Goal: Obtain resource: Download file/media

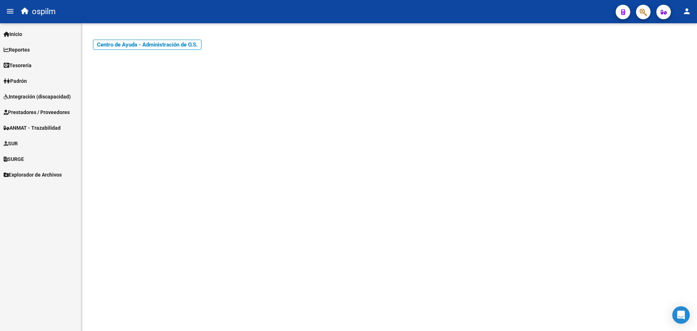
click at [42, 92] on link "Integración (discapacidad)" at bounding box center [40, 97] width 81 height 16
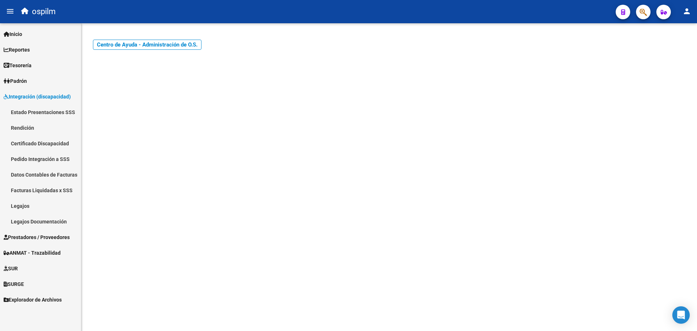
click at [44, 114] on link "Estado Presentaciones SSS" at bounding box center [40, 112] width 81 height 16
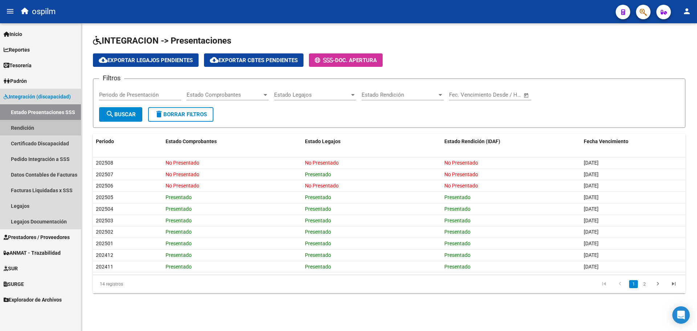
click at [33, 127] on link "Rendición" at bounding box center [40, 128] width 81 height 16
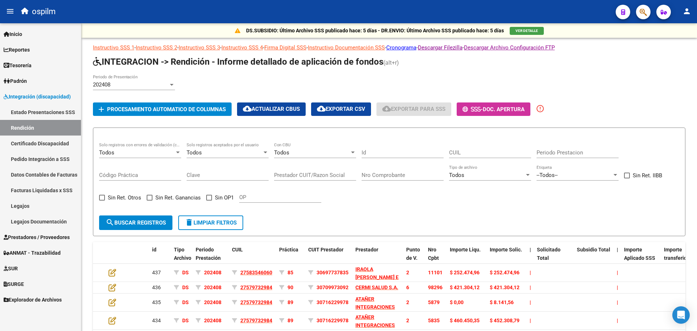
click at [39, 145] on link "Certificado Discapacidad" at bounding box center [40, 143] width 81 height 16
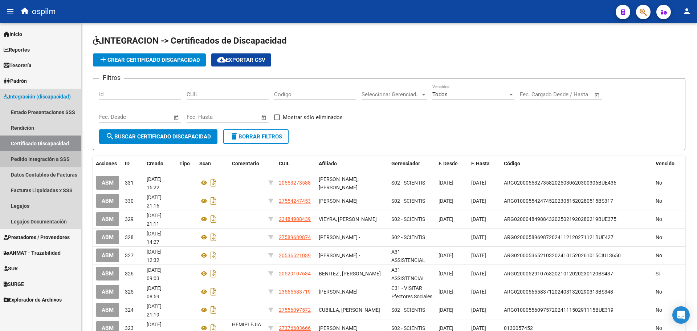
click at [51, 159] on link "Pedido Integración a SSS" at bounding box center [40, 159] width 81 height 16
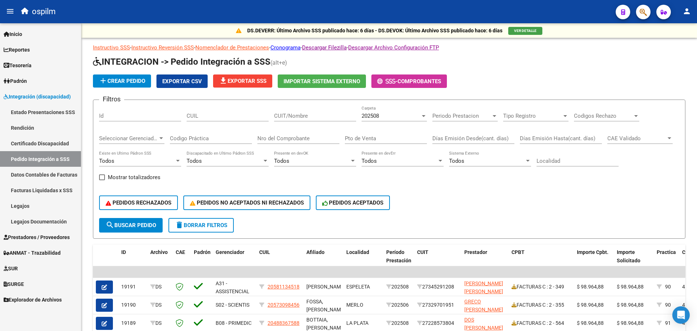
click at [39, 187] on link "Facturas Liquidadas x SSS" at bounding box center [40, 190] width 81 height 16
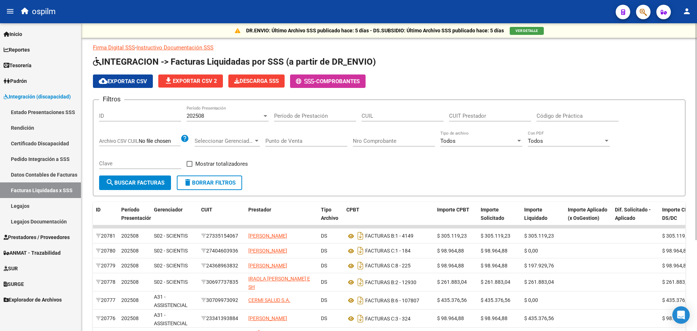
click at [153, 186] on span "search Buscar Facturas" at bounding box center [135, 182] width 59 height 7
click at [261, 82] on span "Descarga SSS" at bounding box center [256, 81] width 45 height 7
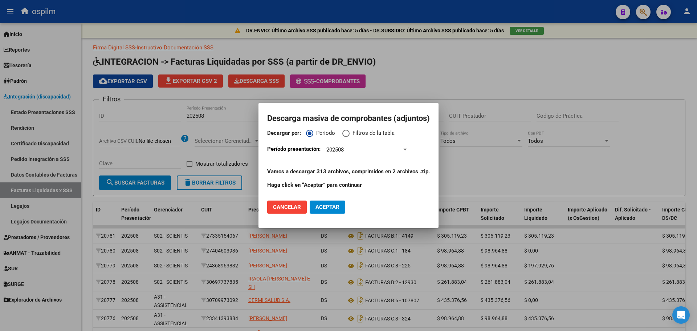
drag, startPoint x: 295, startPoint y: 207, endPoint x: 352, endPoint y: 212, distance: 56.5
click at [357, 215] on mat-dialog-actions "Cancelar Aceptar" at bounding box center [348, 207] width 163 height 25
click at [329, 203] on button "Aceptar" at bounding box center [328, 206] width 36 height 13
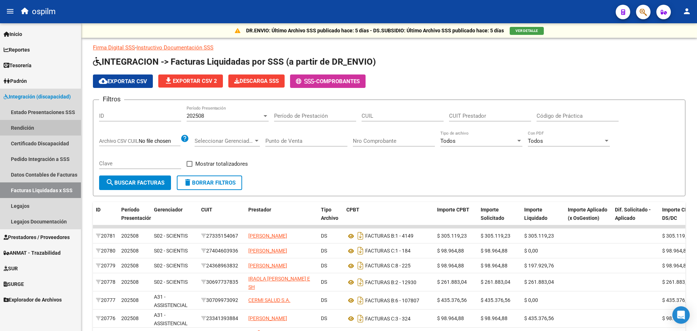
click at [21, 126] on link "Rendición" at bounding box center [40, 128] width 81 height 16
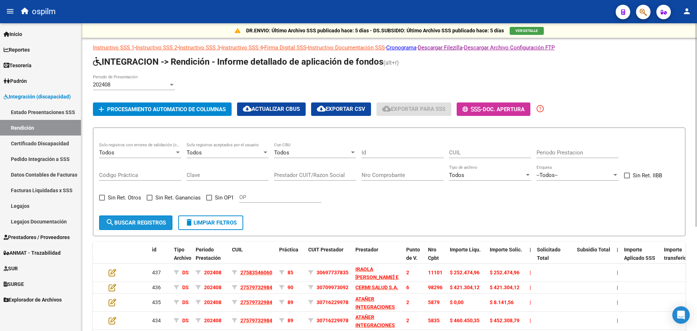
click at [147, 223] on span "search Buscar registros" at bounding box center [136, 222] width 60 height 7
click at [142, 109] on span "Procesamiento automatico de columnas" at bounding box center [166, 109] width 119 height 7
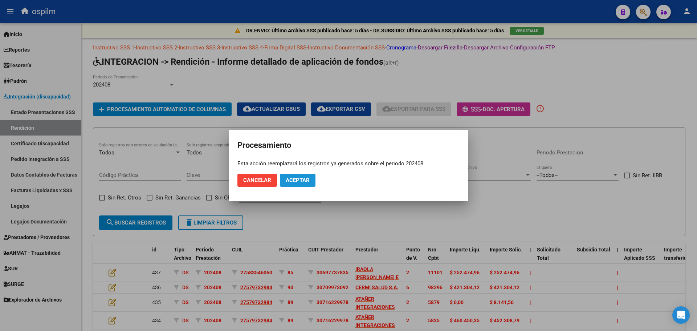
click at [311, 180] on button "Aceptar" at bounding box center [298, 180] width 36 height 13
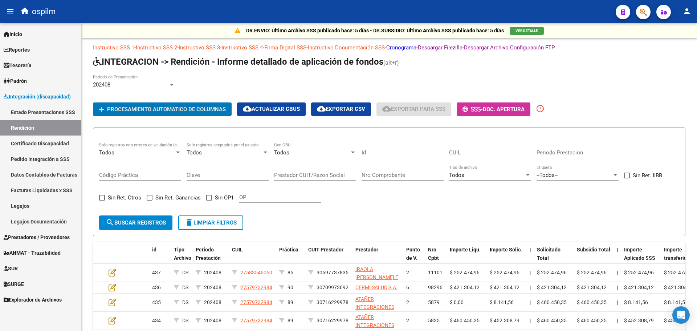
click at [29, 189] on link "Facturas Liquidadas x SSS" at bounding box center [40, 190] width 81 height 16
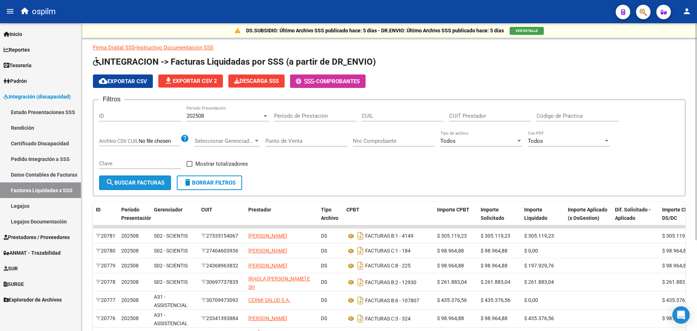
click at [143, 186] on button "search Buscar Facturas" at bounding box center [135, 182] width 72 height 15
click at [119, 84] on span "cloud_download Exportar CSV" at bounding box center [123, 81] width 48 height 7
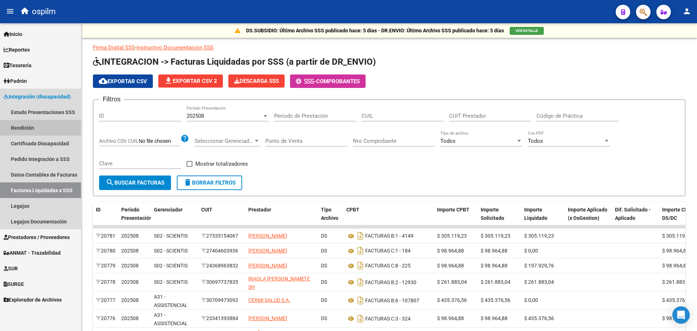
click at [23, 123] on link "Rendición" at bounding box center [40, 128] width 81 height 16
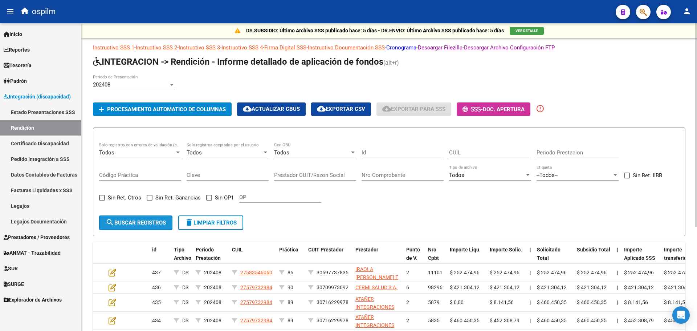
click at [147, 228] on button "search Buscar registros" at bounding box center [135, 222] width 73 height 15
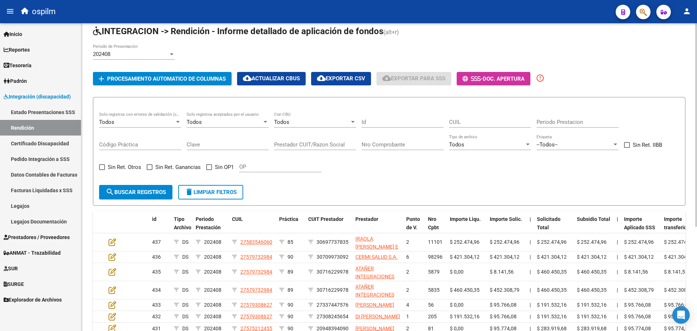
scroll to position [12, 0]
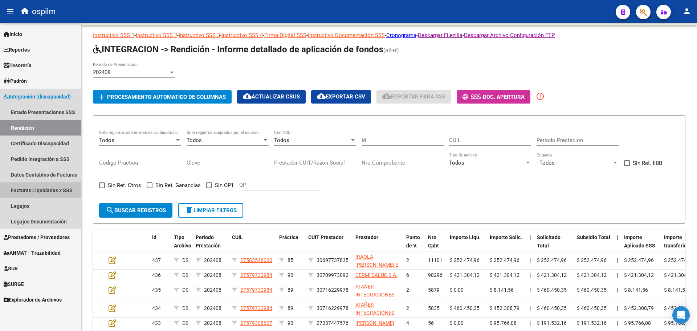
click at [39, 187] on link "Facturas Liquidadas x SSS" at bounding box center [40, 190] width 81 height 16
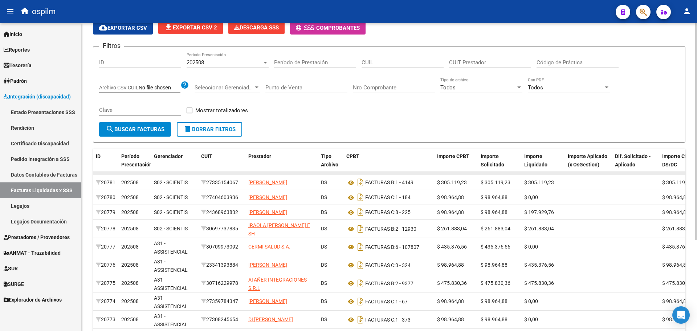
scroll to position [129, 0]
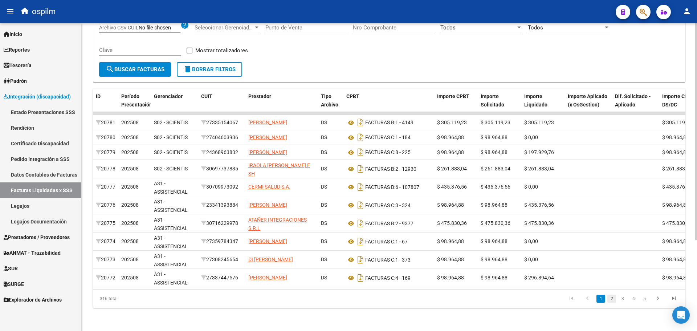
click at [612, 300] on link "2" at bounding box center [612, 299] width 9 height 8
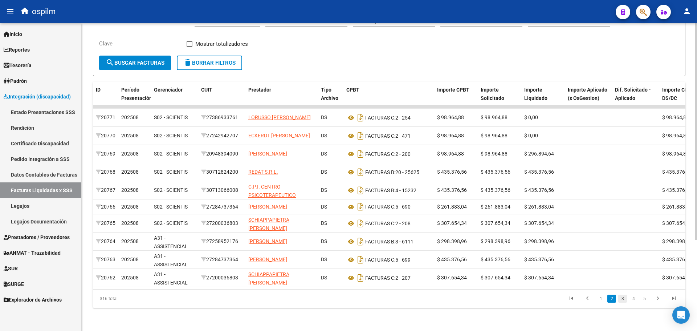
click at [621, 301] on link "3" at bounding box center [622, 299] width 9 height 8
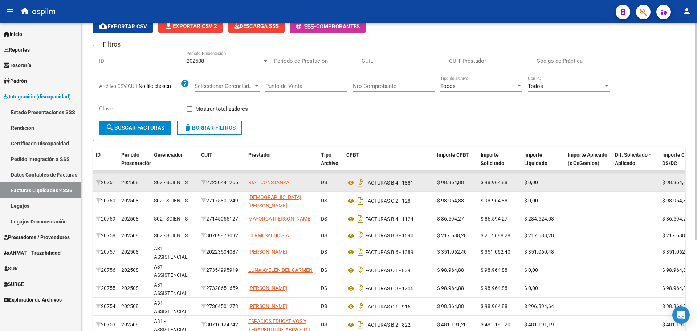
scroll to position [0, 0]
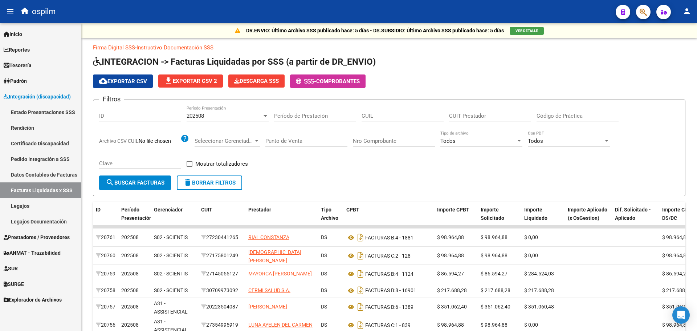
click at [36, 126] on link "Rendición" at bounding box center [40, 128] width 81 height 16
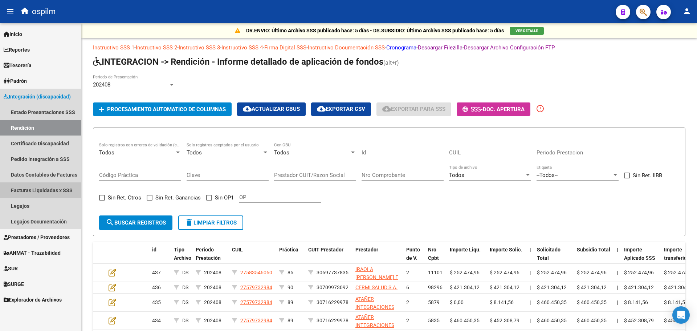
click at [42, 190] on link "Facturas Liquidadas x SSS" at bounding box center [40, 190] width 81 height 16
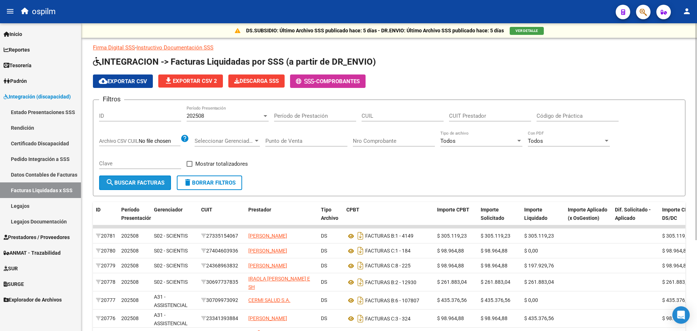
click at [139, 178] on button "search Buscar Facturas" at bounding box center [135, 182] width 72 height 15
click at [129, 82] on span "cloud_download Exportar CSV" at bounding box center [123, 81] width 48 height 7
click at [29, 125] on link "Rendición" at bounding box center [40, 128] width 81 height 16
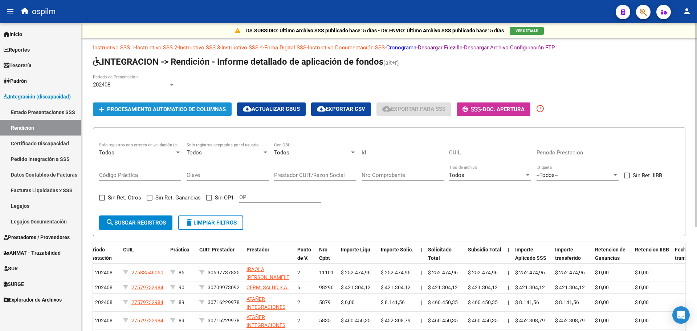
click at [175, 112] on span "Procesamiento automatico de columnas" at bounding box center [166, 109] width 119 height 7
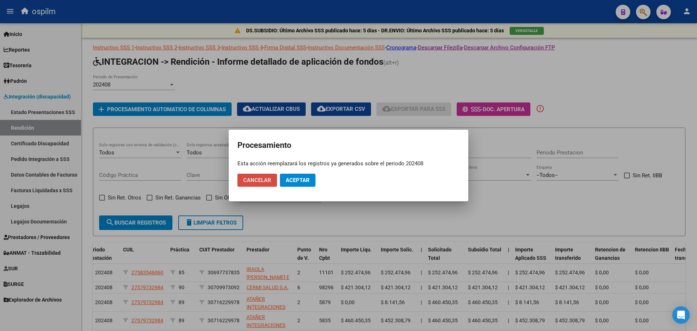
click at [260, 183] on span "Cancelar" at bounding box center [257, 180] width 28 height 7
